Goal: Information Seeking & Learning: Learn about a topic

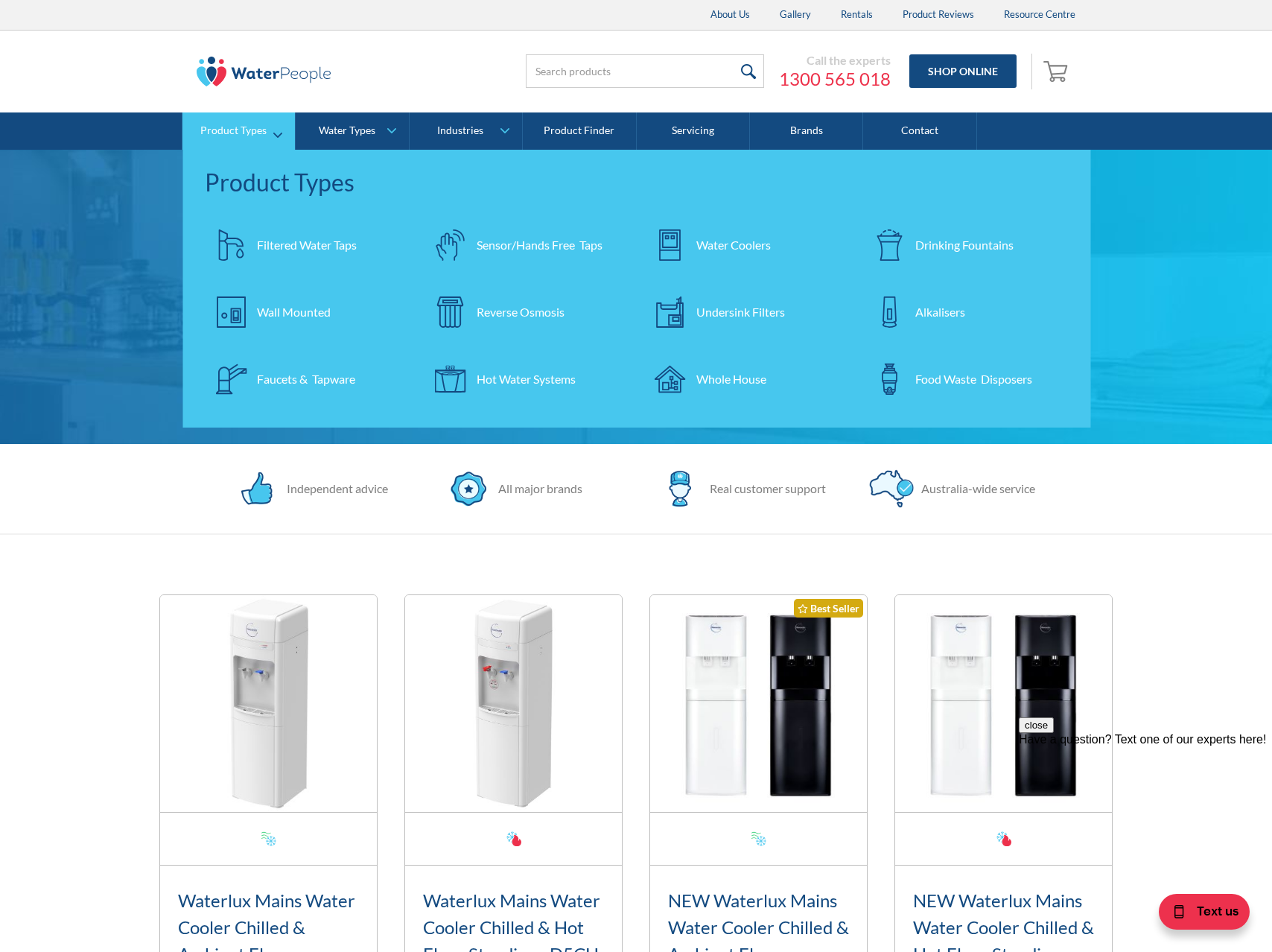
click at [713, 315] on div "Undersink Filters" at bounding box center [740, 311] width 88 height 18
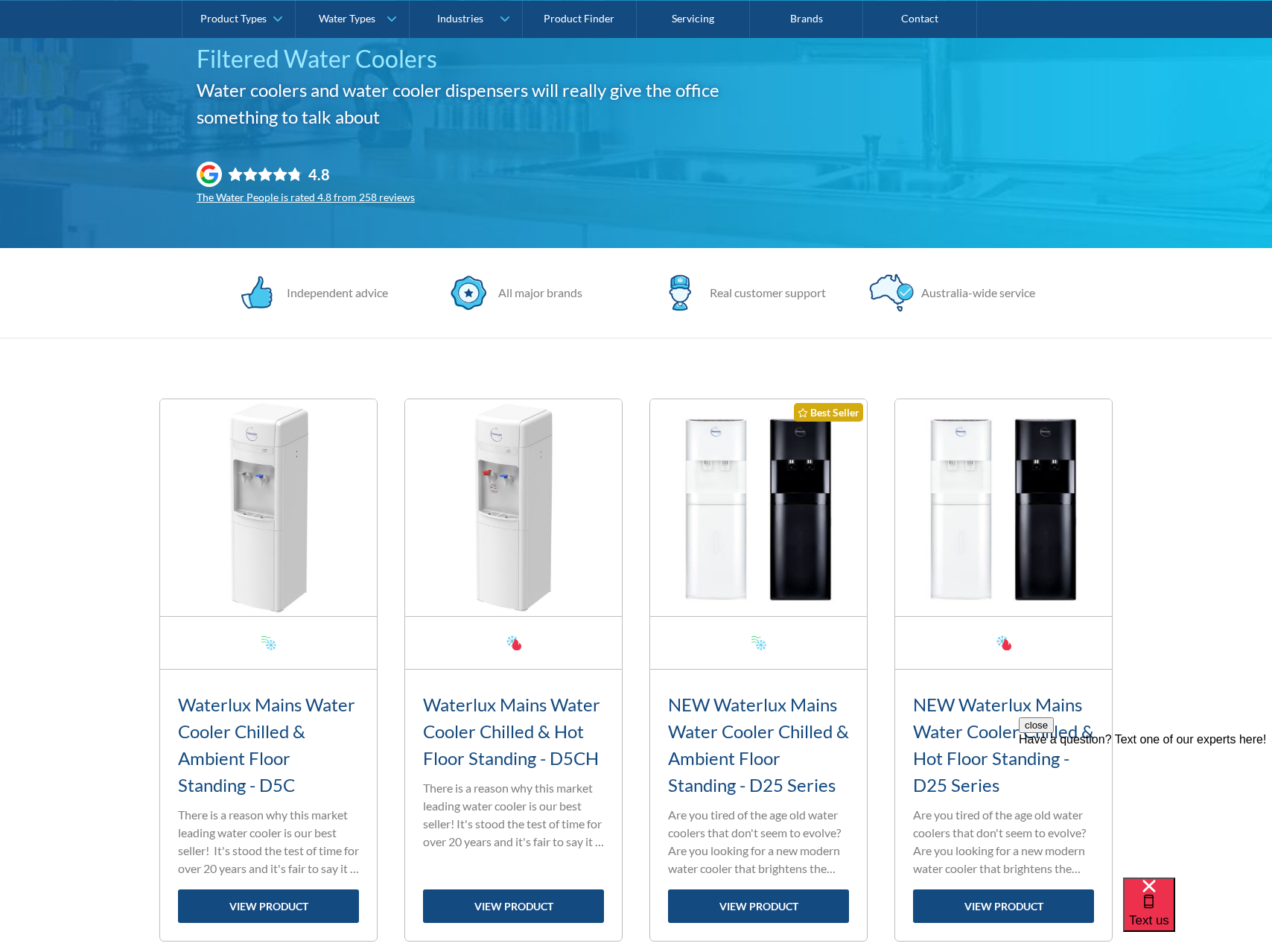
scroll to position [258, 0]
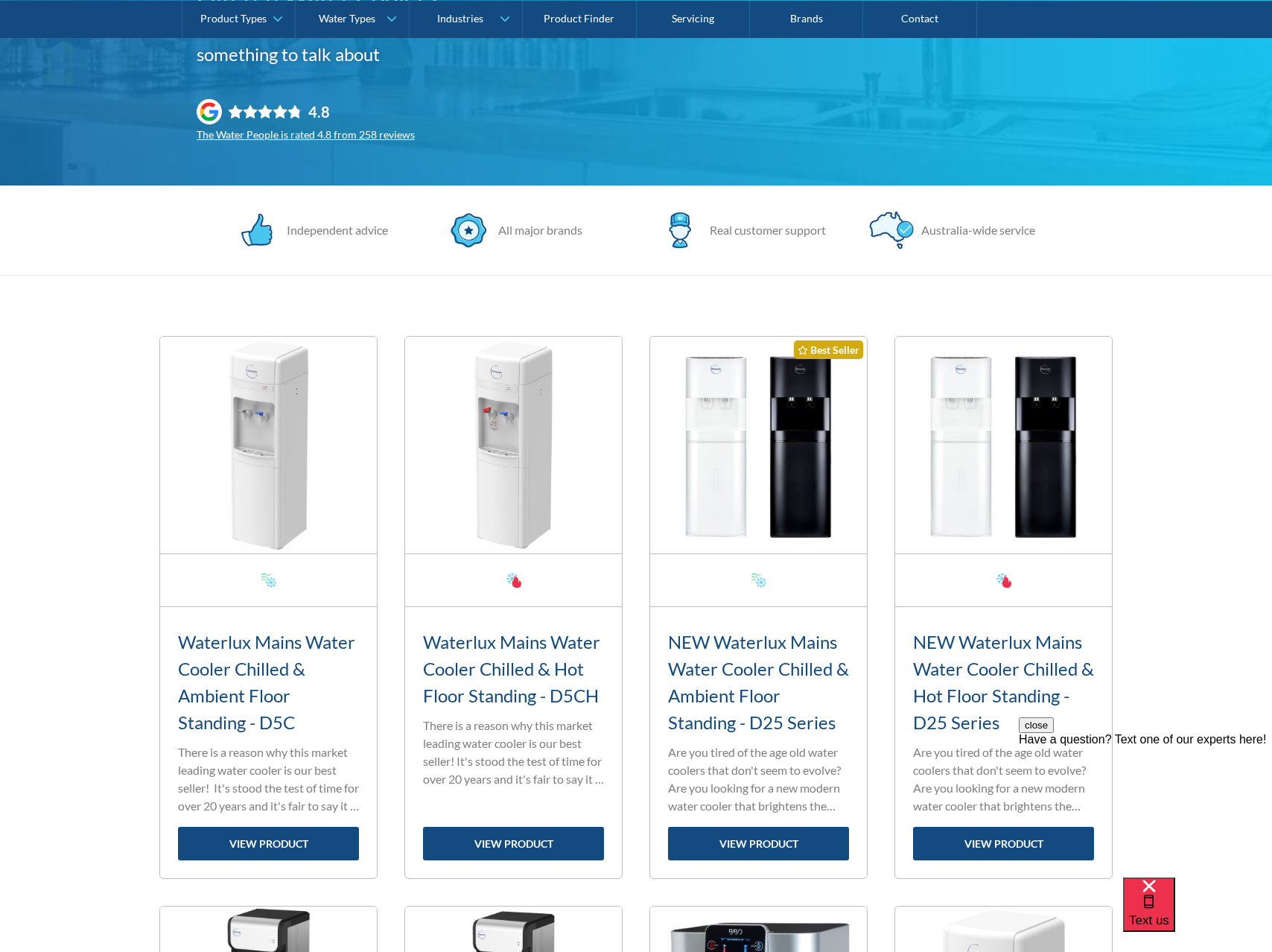
click at [273, 580] on div at bounding box center [268, 580] width 15 height 15
drag, startPoint x: 262, startPoint y: 581, endPoint x: 322, endPoint y: 589, distance: 60.5
click at [322, 589] on div at bounding box center [268, 581] width 217 height 53
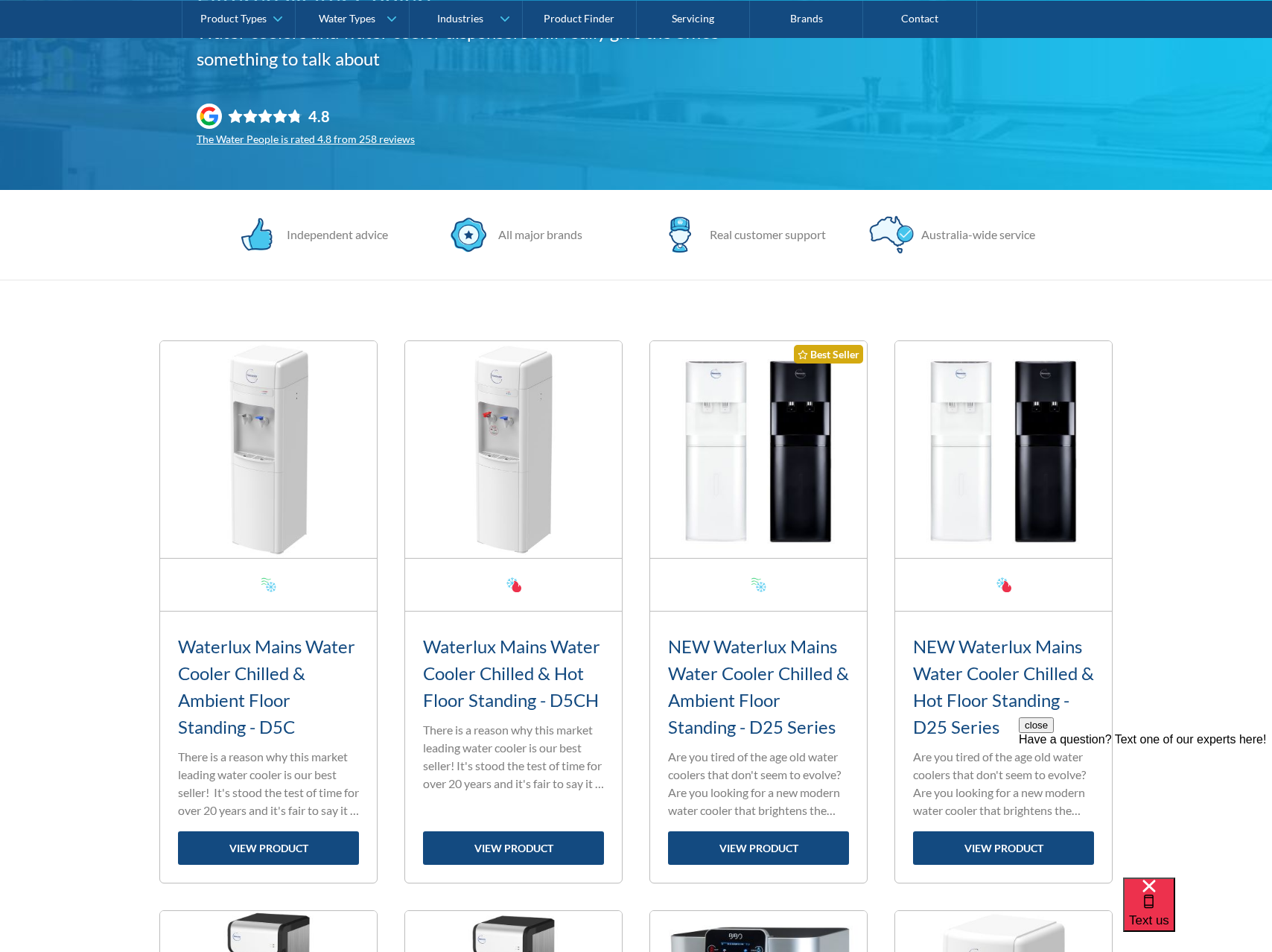
scroll to position [0, 0]
